Goal: Check status: Check status

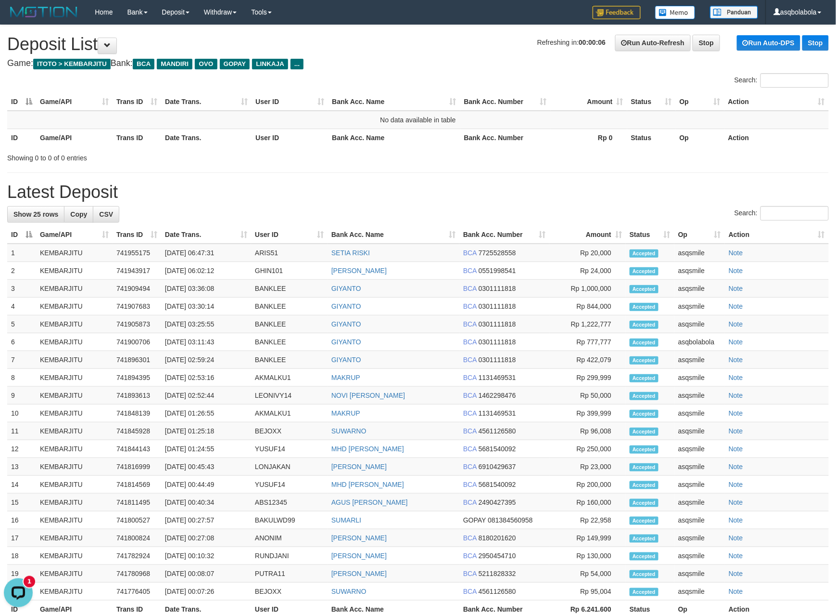
drag, startPoint x: 65, startPoint y: 83, endPoint x: 87, endPoint y: 83, distance: 21.2
click at [65, 83] on div "Search:" at bounding box center [418, 81] width 836 height 17
click at [536, 183] on h1 "Latest Deposit" at bounding box center [418, 191] width 822 height 19
